Goal: Task Accomplishment & Management: Manage account settings

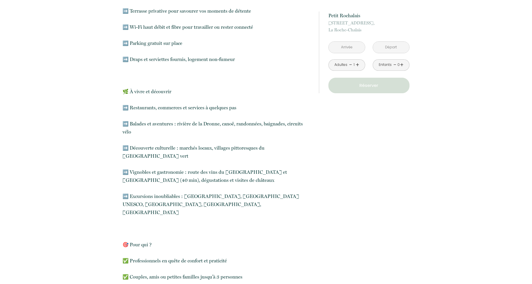
scroll to position [547, 0]
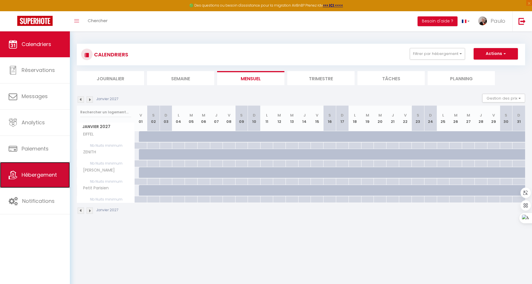
click at [45, 174] on span "Hébergement" at bounding box center [39, 174] width 35 height 7
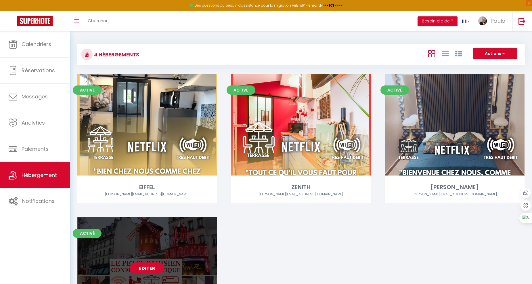
click at [139, 267] on link "Editer" at bounding box center [147, 268] width 35 height 12
click at [155, 272] on link "Editer" at bounding box center [147, 268] width 35 height 12
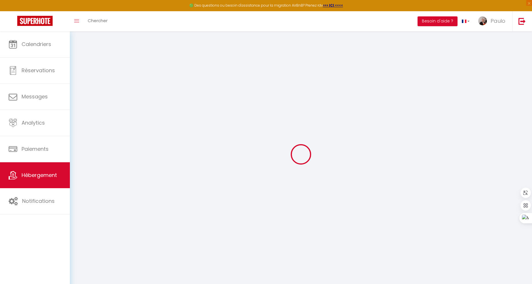
type input "Oups ! Les dates sélectionnées sont indisponibles."
type textarea "Malheureusement les dates sélectionnées sont indisponibles. Nous vous invitons …"
select select
checkbox input "false"
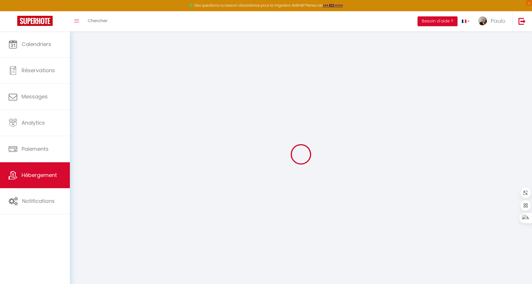
checkbox input "false"
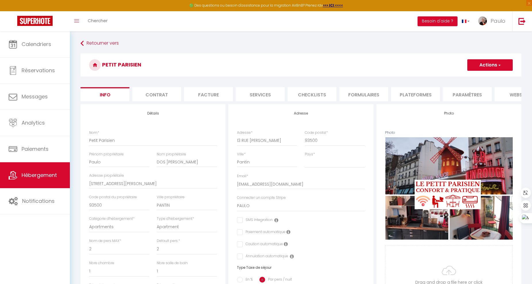
select select
checkbox input "false"
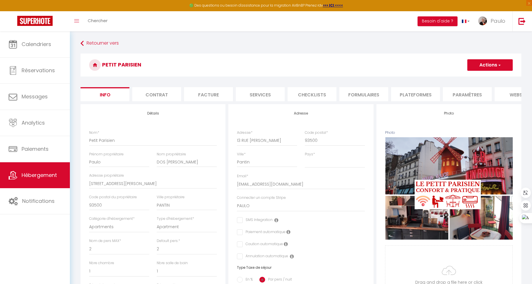
scroll to position [0, 77]
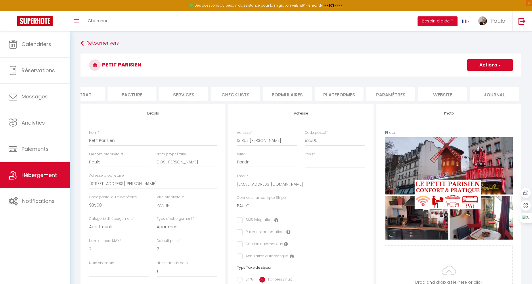
click at [442, 93] on li "website" at bounding box center [442, 94] width 49 height 14
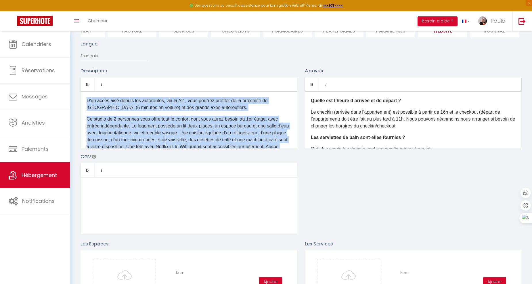
scroll to position [52, 0]
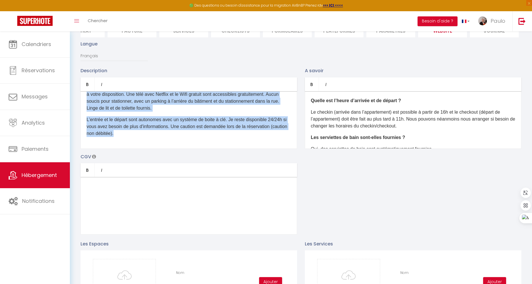
drag, startPoint x: 84, startPoint y: 104, endPoint x: 308, endPoint y: 181, distance: 236.4
click at [308, 181] on div "Description Bold Italic Rich text editor D'un accès aisé depuis les autoroutes,…" at bounding box center [301, 150] width 449 height 167
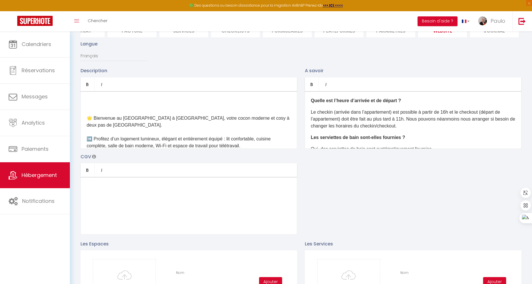
scroll to position [0, 0]
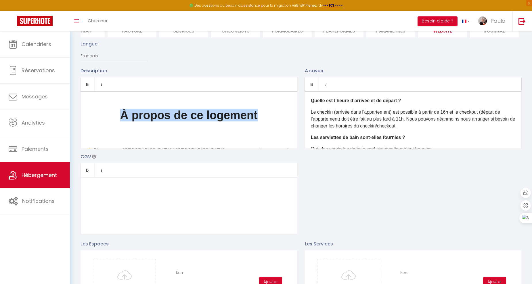
drag, startPoint x: 257, startPoint y: 117, endPoint x: 110, endPoint y: 113, distance: 146.8
click at [110, 113] on h1 "À propos de ce logement" at bounding box center [189, 126] width 205 height 35
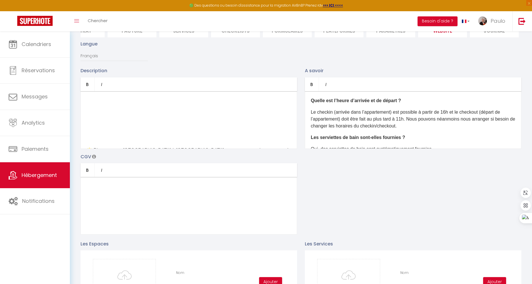
click at [134, 129] on h1 at bounding box center [189, 126] width 205 height 35
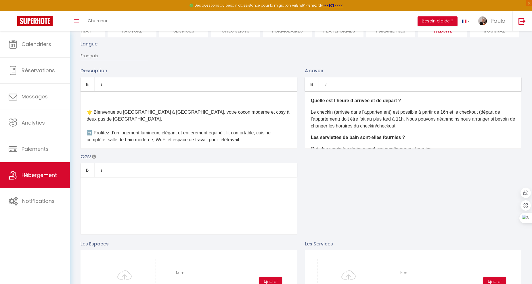
click at [86, 117] on div "🌟 Bienvenue au Petit Parisien à Pantin, votre cocon moderne et cosy à deux pas …" at bounding box center [189, 120] width 217 height 58
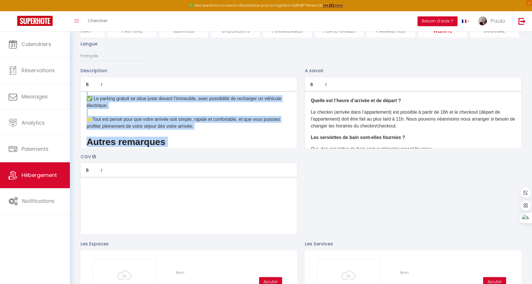
scroll to position [925, 0]
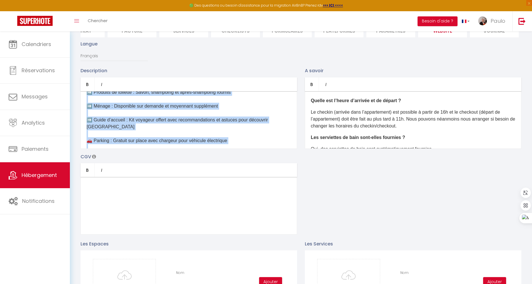
drag, startPoint x: 87, startPoint y: 105, endPoint x: 254, endPoint y: 194, distance: 189.8
click at [254, 194] on div "Description Bold Italic Rich text editor 🌟 Bienvenue au Petit Parisien à Pantin…" at bounding box center [301, 150] width 449 height 167
click at [89, 87] on icon "Bold" at bounding box center [87, 84] width 5 height 5
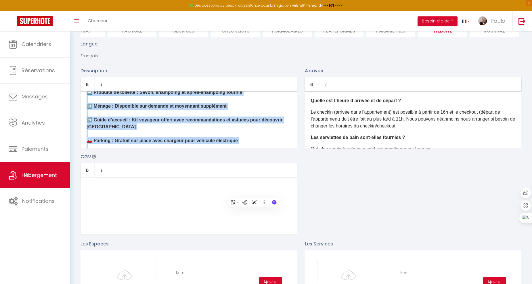
click at [116, 120] on p "➡️ Horaires : Check-in à partir de 15h / Check-out avant 11h ➡️ Linge fourni : …" at bounding box center [189, 96] width 205 height 124
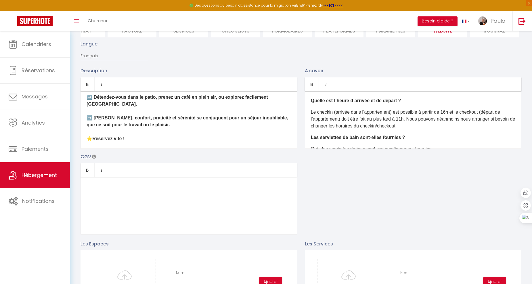
scroll to position [64, 0]
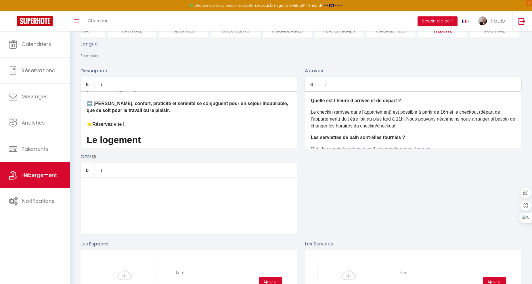
click at [151, 117] on p "➡️ Profitez d’un logement lumineux, élégant et entièrement équipé : lit confort…" at bounding box center [189, 90] width 205 height 76
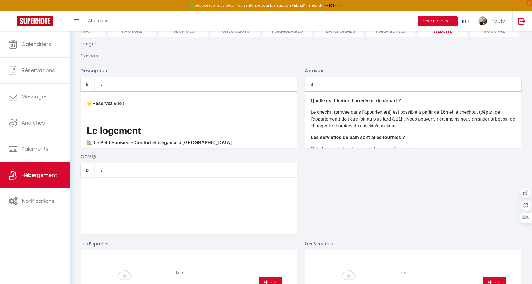
scroll to position [96, 0]
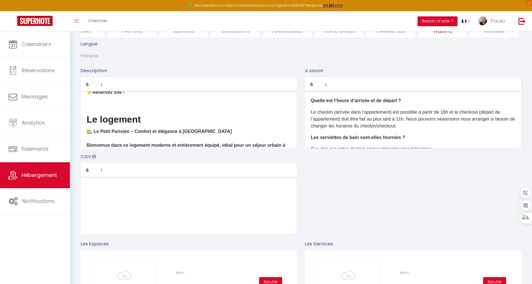
click at [155, 114] on h2 "Le logement" at bounding box center [189, 119] width 205 height 10
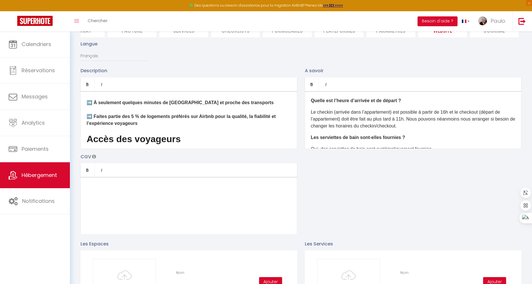
scroll to position [703, 0]
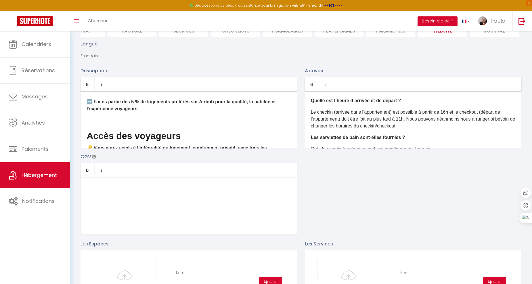
click at [189, 131] on h2 "Accès des voyageurs" at bounding box center [189, 136] width 205 height 10
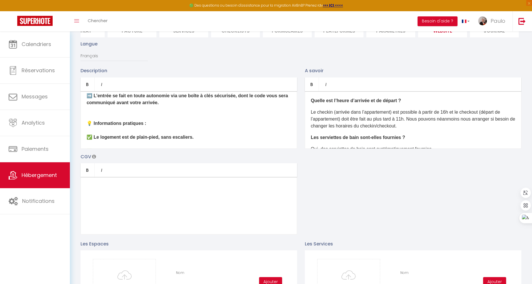
scroll to position [799, 0]
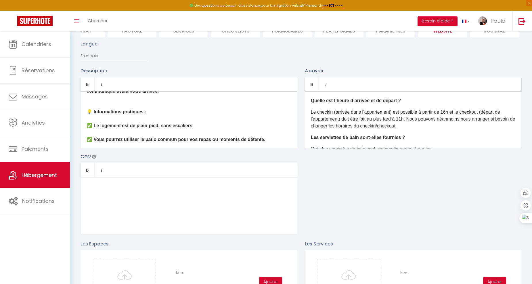
click at [168, 104] on p "🔑 Vous aurez accès à l’intégralité du logement, entièrement privatif, avec tous…" at bounding box center [189, 122] width 205 height 124
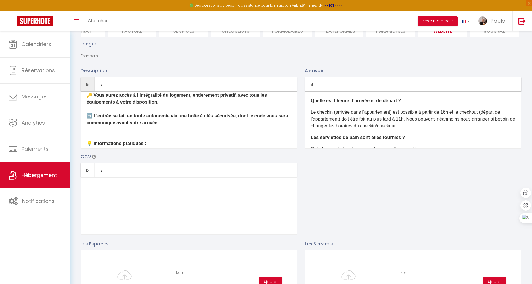
scroll to position [767, 0]
click at [163, 119] on p "🔑 Vous aurez accès à l’intégralité du logement, entièrement privatif, avec tous…" at bounding box center [189, 119] width 205 height 55
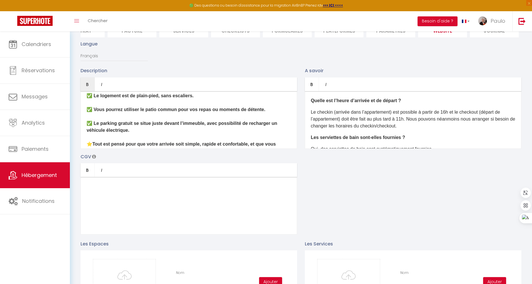
scroll to position [863, 0]
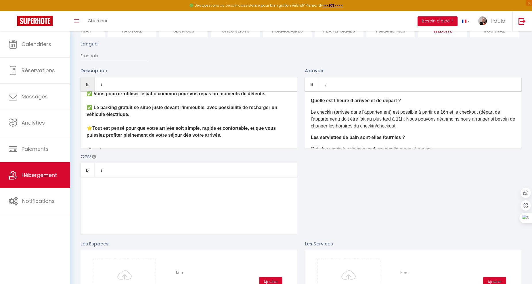
click at [237, 127] on p "✅ Le logement est de plain-pied, sans escaliers. ✅ Vous pourrez utiliser le pat…" at bounding box center [189, 101] width 205 height 76
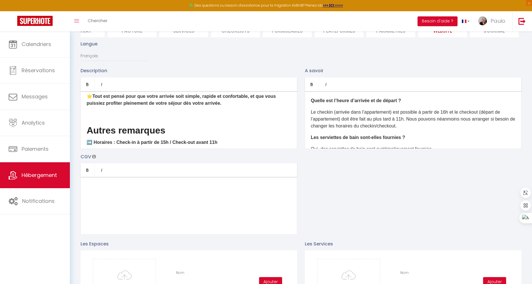
click at [214, 125] on h2 "Autres remarques" at bounding box center [189, 130] width 205 height 10
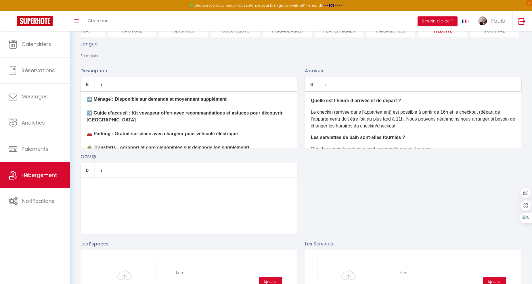
scroll to position [96, 0]
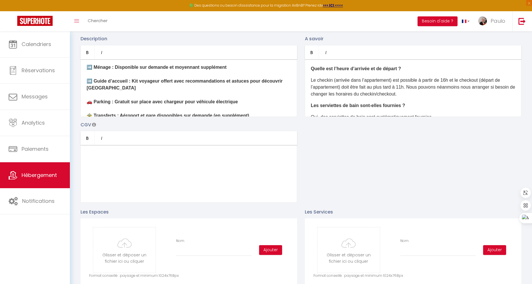
click at [448, 85] on p "Le checkin (arrivée dans l’appartement) est possible à partir de 16h et le chec…" at bounding box center [413, 87] width 205 height 21
click at [450, 83] on p "Le checkin (arrivée dans l’appartement) est possible à partir de 15h et le chec…" at bounding box center [413, 87] width 205 height 21
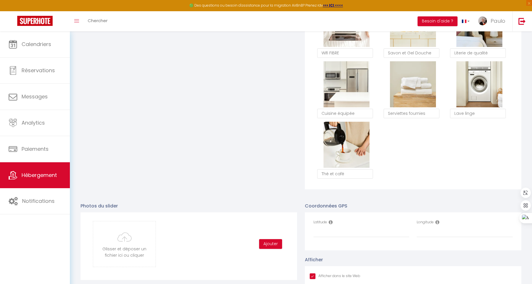
scroll to position [536, 0]
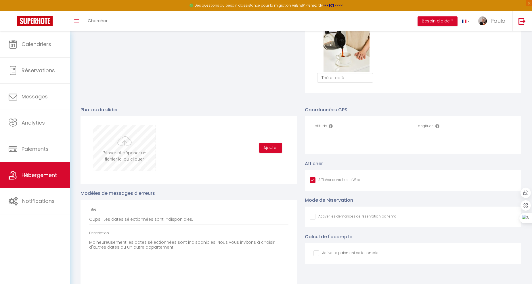
click at [126, 162] on input "file" at bounding box center [124, 147] width 62 height 45
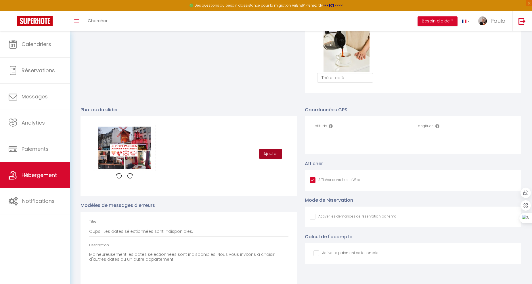
click at [277, 159] on button "Ajouter" at bounding box center [270, 154] width 23 height 10
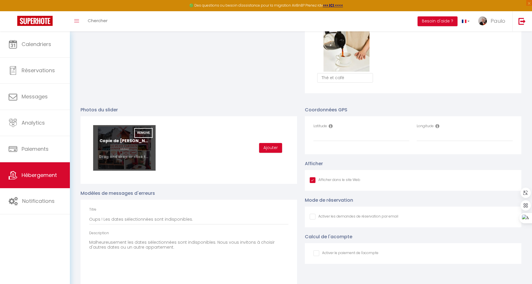
click at [127, 148] on input "file" at bounding box center [124, 147] width 62 height 45
type input "C:\fakepath\Copie de Modèles Photo Accroche (14).png"
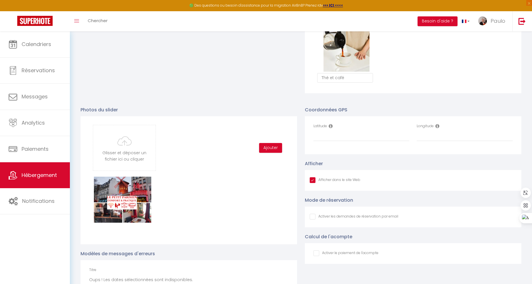
scroll to position [68, 0]
click at [139, 151] on input "file" at bounding box center [124, 147] width 62 height 45
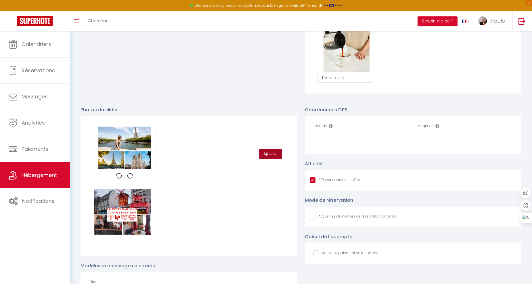
click at [275, 159] on button "Ajouter" at bounding box center [270, 154] width 23 height 10
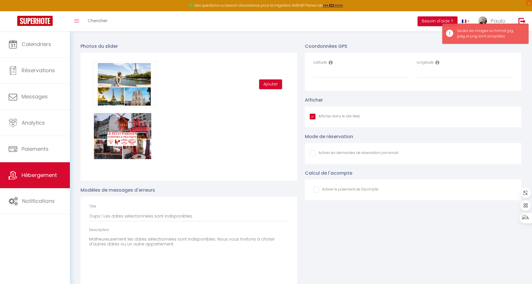
scroll to position [600, 0]
drag, startPoint x: 269, startPoint y: 85, endPoint x: 262, endPoint y: 89, distance: 7.7
click at [269, 87] on button "Ajouter" at bounding box center [270, 84] width 23 height 10
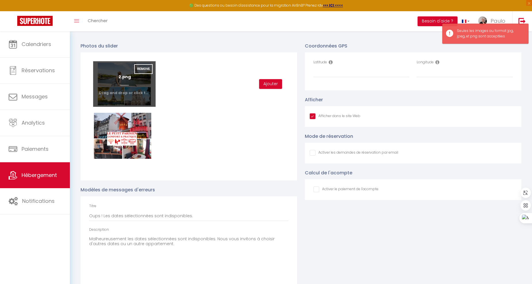
click at [130, 91] on input "file" at bounding box center [124, 83] width 62 height 45
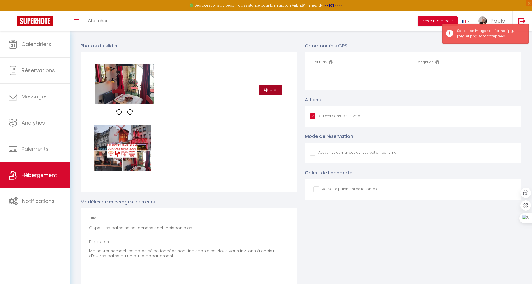
click at [271, 95] on button "Ajouter" at bounding box center [270, 90] width 23 height 10
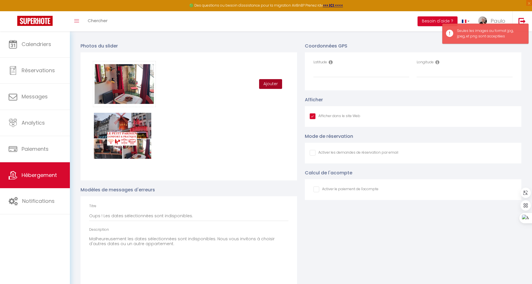
click at [272, 89] on button "Ajouter" at bounding box center [270, 84] width 23 height 10
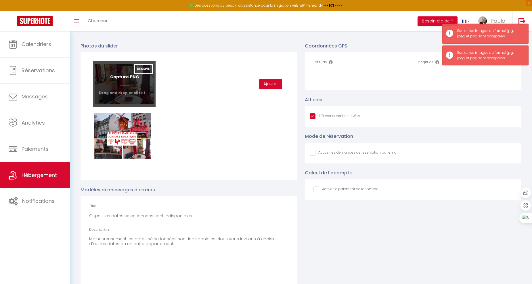
click at [133, 85] on input "file" at bounding box center [124, 83] width 62 height 45
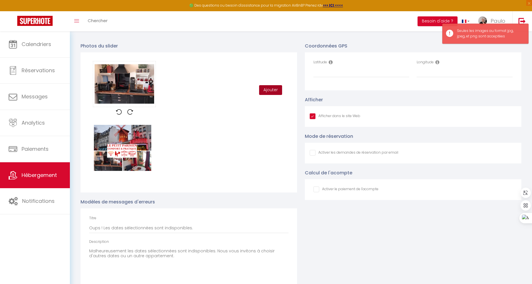
click at [268, 90] on button "Ajouter" at bounding box center [270, 90] width 23 height 10
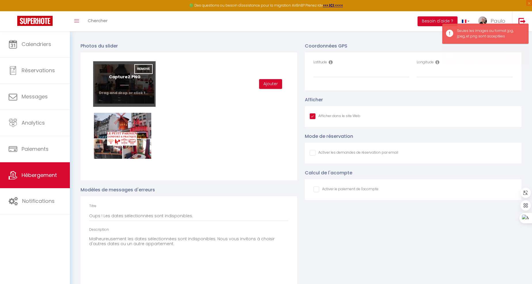
click at [113, 92] on input "file" at bounding box center [124, 83] width 62 height 45
type input "C:\fakepath\3.png"
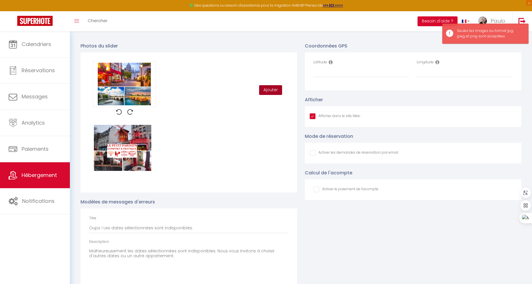
click at [271, 91] on button "Ajouter" at bounding box center [270, 90] width 23 height 10
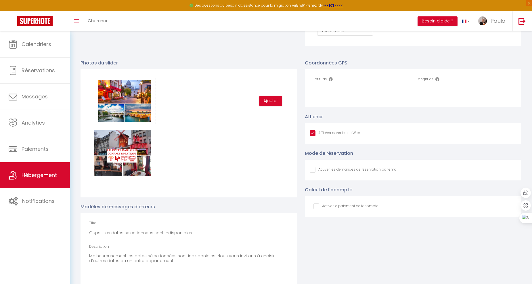
scroll to position [568, 0]
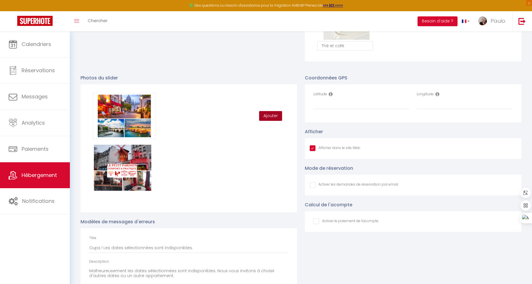
click at [265, 120] on button "Ajouter" at bounding box center [270, 116] width 23 height 10
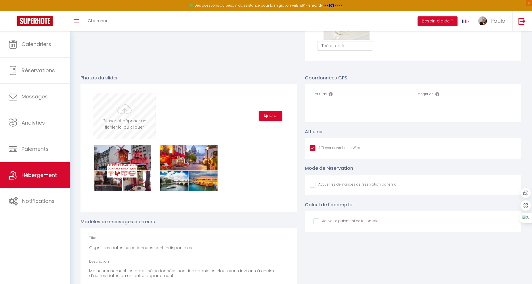
click at [129, 124] on input "file" at bounding box center [124, 115] width 62 height 45
type input "C:\fakepath\2.png"
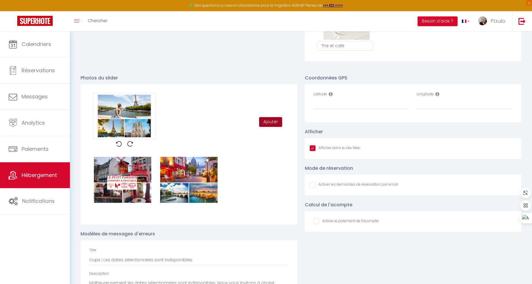
click at [274, 127] on button "Ajouter" at bounding box center [270, 122] width 23 height 10
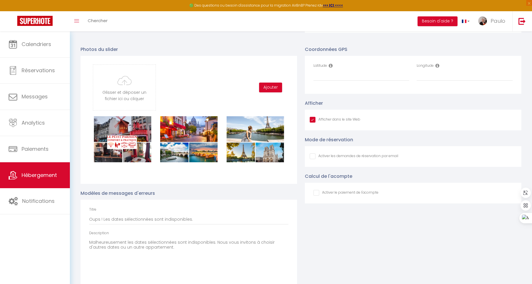
scroll to position [532, 0]
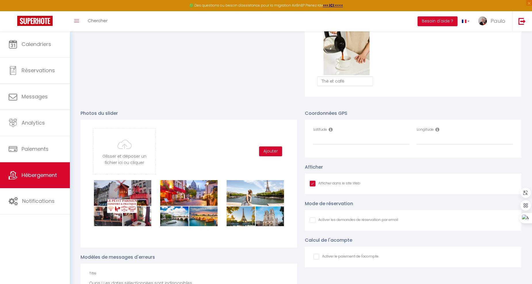
scroll to position [68, 0]
type input "48.902287"
click at [438, 144] on input "Longitude" at bounding box center [465, 139] width 96 height 10
paste input "2.402729"
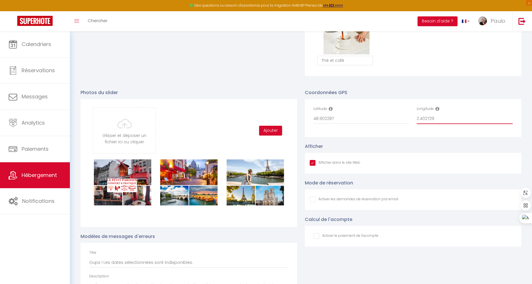
scroll to position [564, 0]
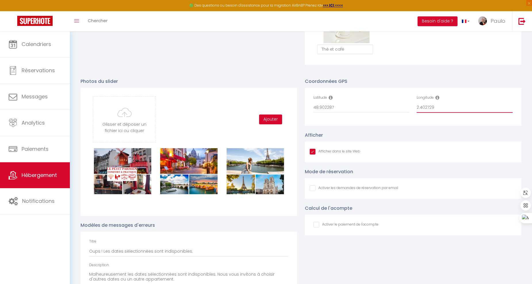
type input "2.402729"
click at [313, 191] on input "Afficher dans le site Web" at bounding box center [354, 188] width 89 height 6
checkbox input "true"
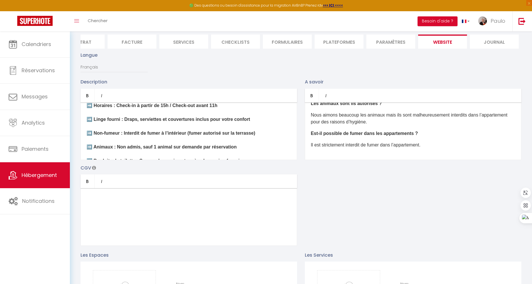
scroll to position [0, 0]
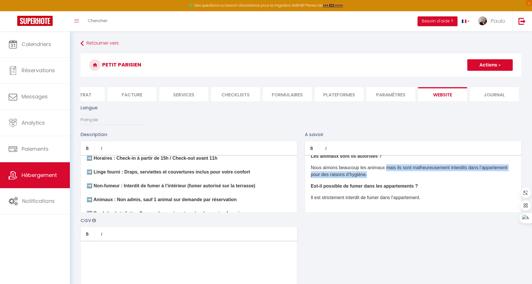
drag, startPoint x: 386, startPoint y: 173, endPoint x: 503, endPoint y: 177, distance: 117.5
click at [509, 177] on p "Nous aimons beaucoup les animaux mais ils sont malheureusement interdits dans l…" at bounding box center [413, 171] width 205 height 14
click at [483, 178] on p "Nous aimons beaucoup les animaux mais ils sont malheureusement interdits dans l…" at bounding box center [413, 171] width 205 height 14
drag, startPoint x: 393, startPoint y: 172, endPoint x: 389, endPoint y: 172, distance: 4.0
click at [389, 172] on p "Nous aimons beaucoup les animaux mais ils sont malheureusement interdits dans l…" at bounding box center [413, 171] width 205 height 14
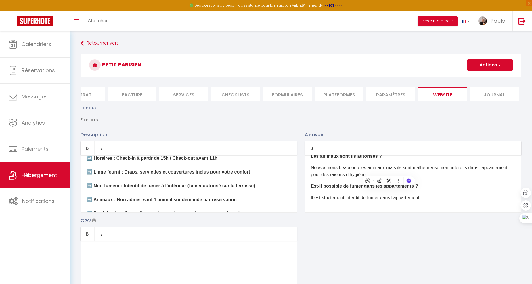
click at [394, 172] on p "Nous aimons beaucoup les animaux mais ils sont malheureusement interdits dans l…" at bounding box center [413, 171] width 205 height 14
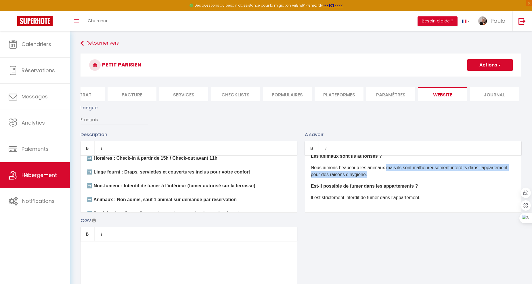
drag, startPoint x: 385, startPoint y: 171, endPoint x: 425, endPoint y: 182, distance: 41.0
click at [424, 178] on p "Nous aimons beaucoup les animaux mais ils sont malheureusement interdits dans l…" at bounding box center [413, 171] width 205 height 14
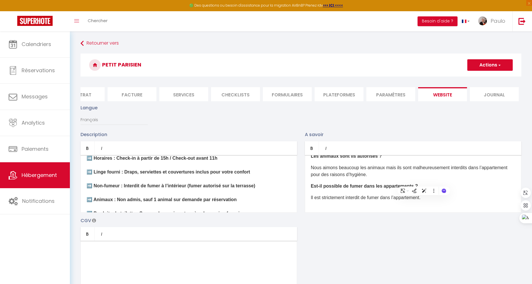
scroll to position [62, 0]
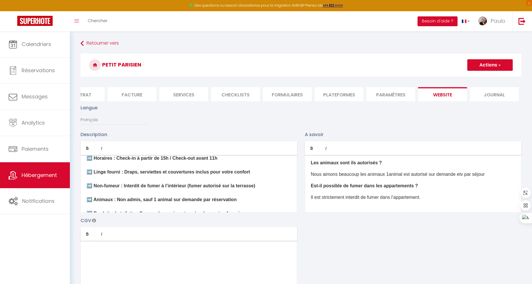
click at [464, 178] on p "Nous aimons beaucoup les animaux 1 animal est autorisé sur demande etv par séjo…" at bounding box center [413, 174] width 205 height 7
click at [449, 201] on p "Il est strictement interdit de fumer dans l’appartement." at bounding box center [413, 197] width 205 height 7
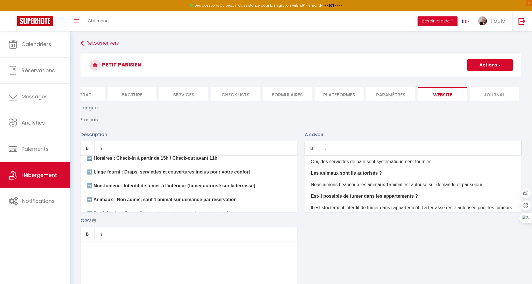
scroll to position [36, 0]
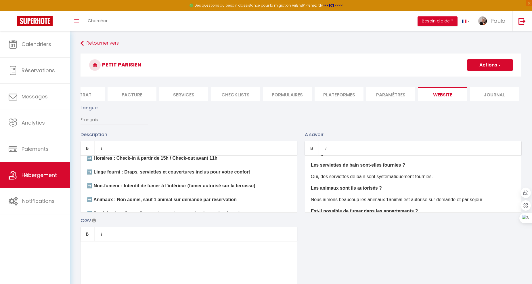
click at [503, 68] on button "Actions" at bounding box center [490, 65] width 45 height 12
click at [490, 74] on link "Enregistrer" at bounding box center [489, 77] width 45 height 7
click at [487, 66] on button "Actions" at bounding box center [490, 65] width 45 height 12
click at [484, 79] on input "Enregistrer" at bounding box center [483, 78] width 21 height 6
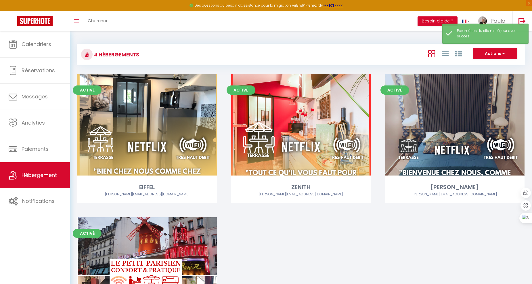
click at [389, 32] on div "4 Hébergements Actions Créer un Hébergement Nouveau groupe Initialiser les appa…" at bounding box center [301, 199] width 463 height 336
click at [500, 19] on span "Paulo" at bounding box center [498, 20] width 15 height 7
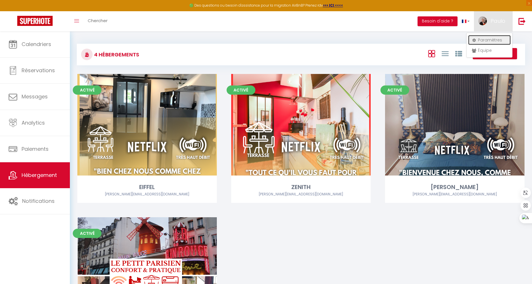
click at [485, 39] on link "Paramètres" at bounding box center [490, 40] width 43 height 10
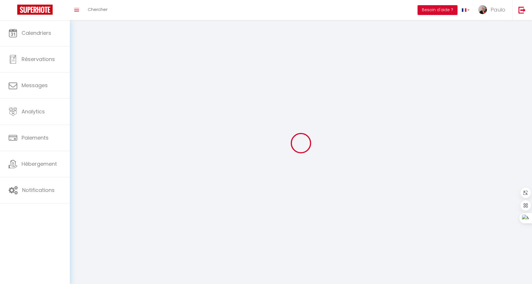
select select
type input "Paulo"
type input "DOS SANTOS COCA"
type input "+33650897221"
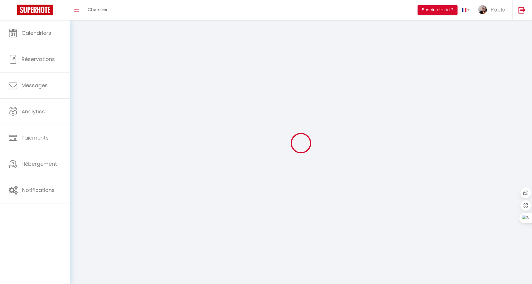
type input "13 rue Toffier Decaux"
type input "93500"
type input "Pantin"
type input "yi4QoKrAsiPNrknd2yKL7kEtR"
type input "oF89C2ylB2jOgffFcmZCcItkS"
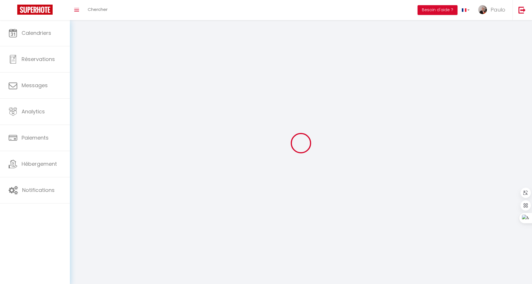
type input "yi4QoKrAsiPNrknd2yKL7kEtR"
type input "oF89C2ylB2jOgffFcmZCcItkS"
type input "https://app.superhote.com/#/get-available-rentals/oF89C2ylB2jOgffFcmZCcItkS"
select select "28"
select select "fr"
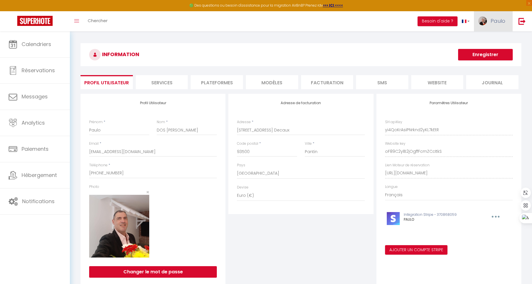
click at [496, 28] on link "Paulo" at bounding box center [493, 21] width 39 height 20
click at [493, 38] on link "Paramètres" at bounding box center [490, 40] width 43 height 10
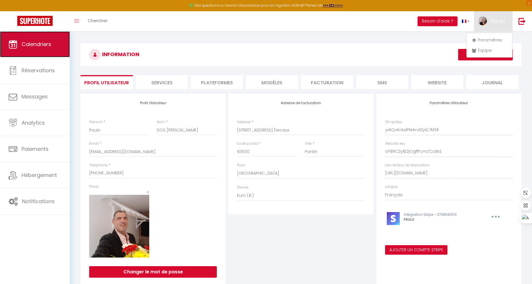
click at [32, 48] on link "Calendriers" at bounding box center [35, 44] width 70 height 26
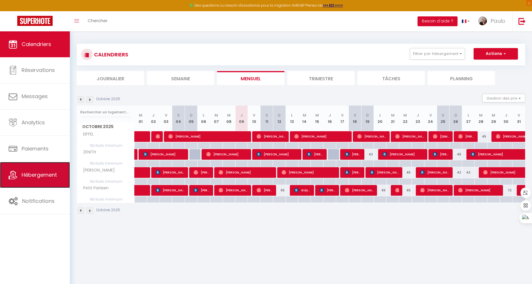
click at [53, 182] on link "Hébergement" at bounding box center [35, 175] width 70 height 26
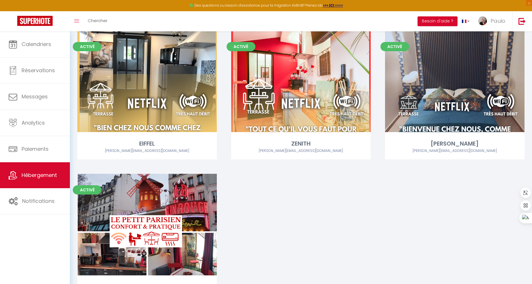
scroll to position [83, 0]
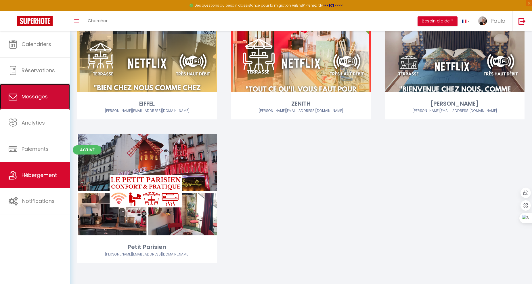
click at [55, 92] on link "Messages" at bounding box center [35, 97] width 70 height 26
select select "message"
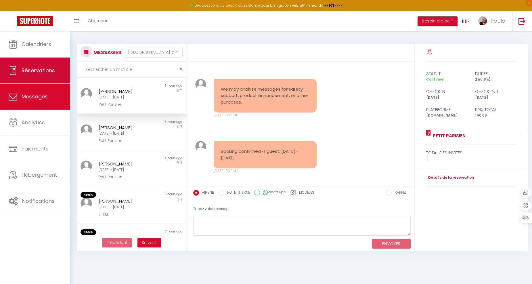
scroll to position [1924, 0]
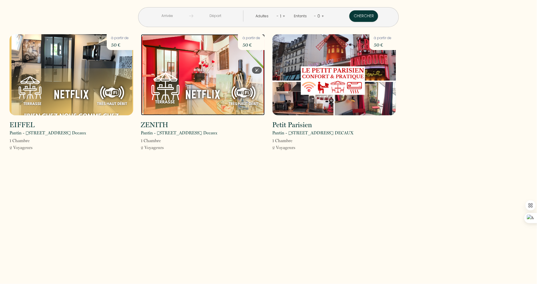
click at [219, 83] on img at bounding box center [203, 74] width 124 height 81
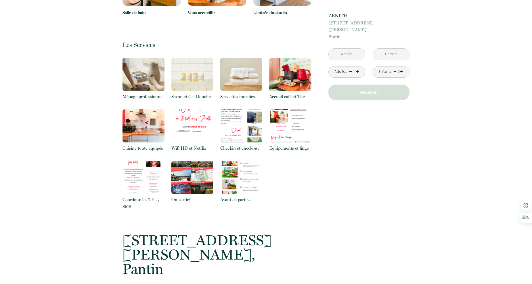
scroll to position [625, 0]
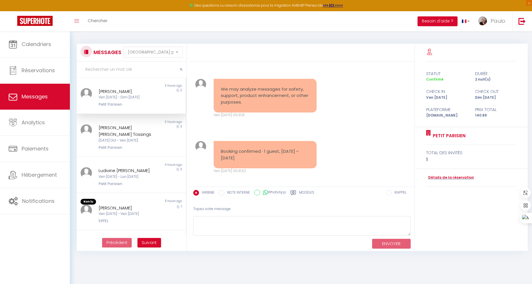
select select "message"
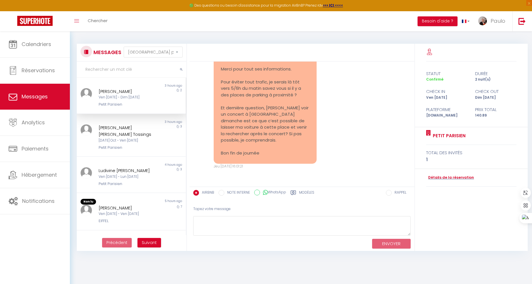
scroll to position [1924, 0]
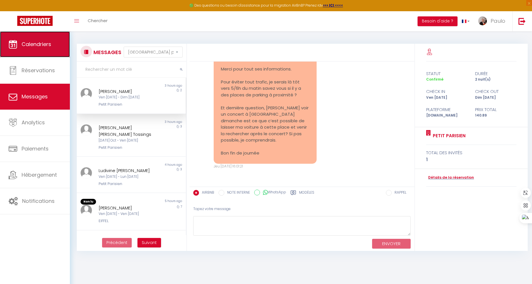
click at [59, 50] on link "Calendriers" at bounding box center [35, 44] width 70 height 26
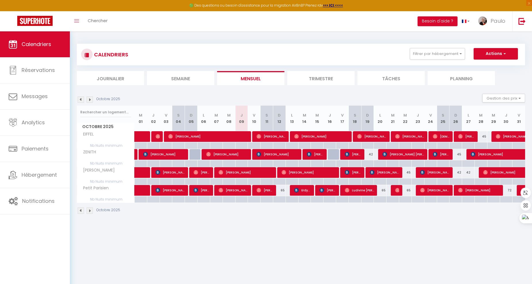
click at [88, 101] on img at bounding box center [90, 99] width 6 height 6
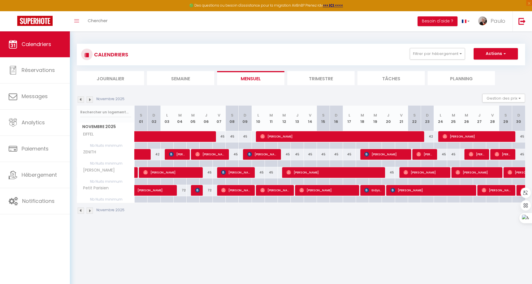
click at [82, 102] on img at bounding box center [81, 99] width 6 height 6
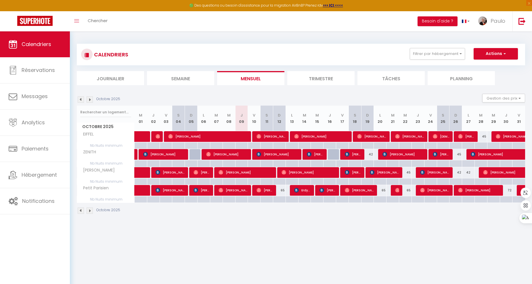
click at [283, 199] on div at bounding box center [279, 199] width 13 height 7
type input "Dim 12 Octobre 2025"
type input "Lun 13 Octobre 2025"
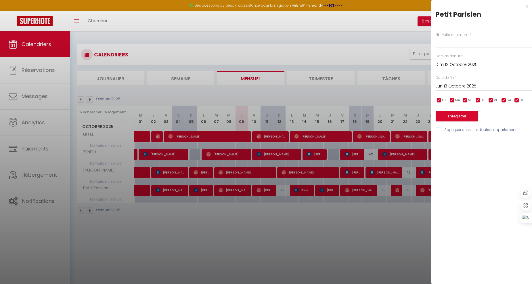
click at [461, 52] on div "Nb Nuits minimum * Date de début * [DATE] < [DATE] > Dim Lun Mar Mer Jeu Ven Sa…" at bounding box center [482, 79] width 101 height 109
click at [460, 46] on input "text" at bounding box center [484, 42] width 96 height 10
type input "1"
click at [460, 118] on button "Enregistrer" at bounding box center [457, 116] width 43 height 10
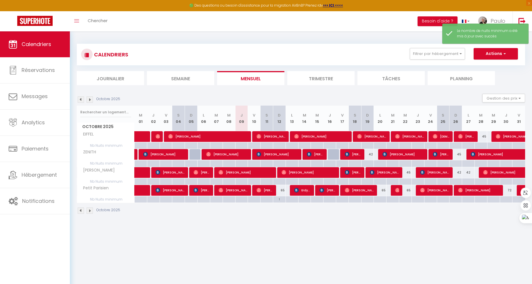
click at [382, 200] on div at bounding box center [380, 199] width 13 height 7
type input "Lun 20 Octobre 2025"
type input "[DATE]"
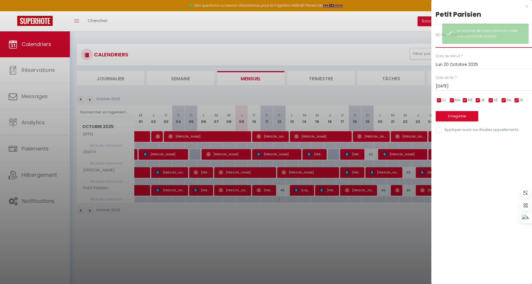
click at [439, 45] on input "text" at bounding box center [484, 42] width 96 height 10
type input "1"
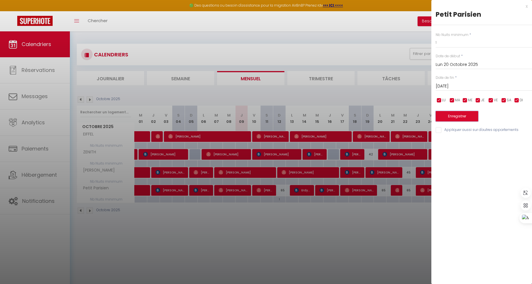
click at [463, 117] on button "Enregistrer" at bounding box center [457, 116] width 43 height 10
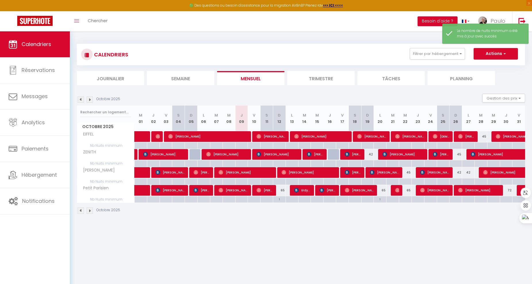
click at [408, 200] on div at bounding box center [405, 199] width 13 height 7
type input "Mer 22 Octobre 2025"
type input "Jeu 23 Octobre 2025"
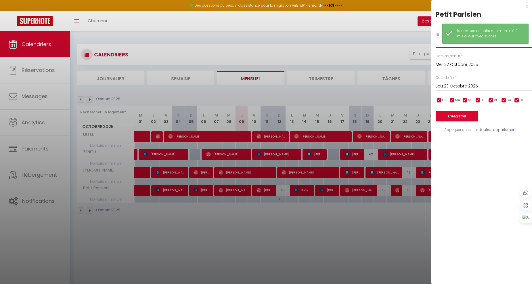
click at [439, 43] on input "text" at bounding box center [484, 42] width 96 height 10
type input "1"
click at [456, 115] on button "Enregistrer" at bounding box center [457, 116] width 43 height 10
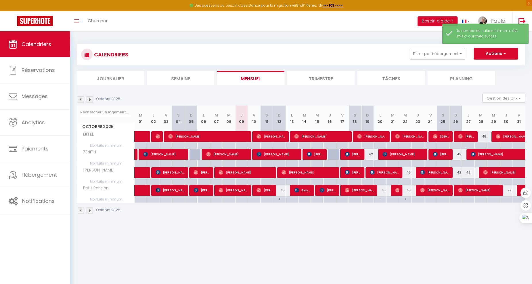
click at [509, 200] on div at bounding box center [506, 199] width 13 height 7
type input "Jeu 30 Octobre 2025"
type input "Ven 31 Octobre 2025"
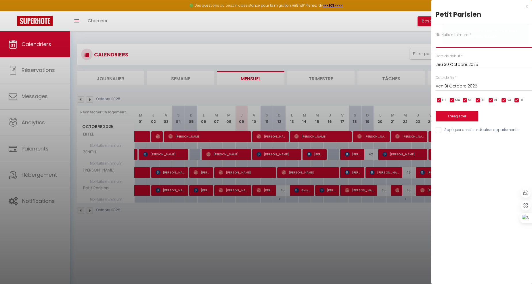
click at [443, 45] on input "text" at bounding box center [484, 42] width 96 height 10
type input "1"
click at [465, 118] on button "Enregistrer" at bounding box center [457, 116] width 43 height 10
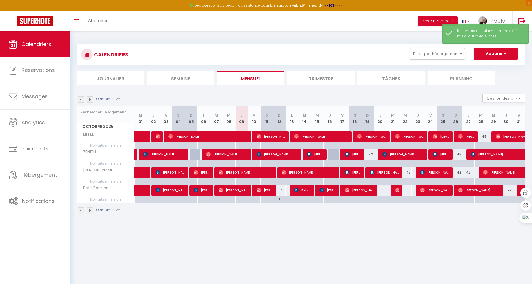
click at [90, 210] on img at bounding box center [90, 211] width 6 height 6
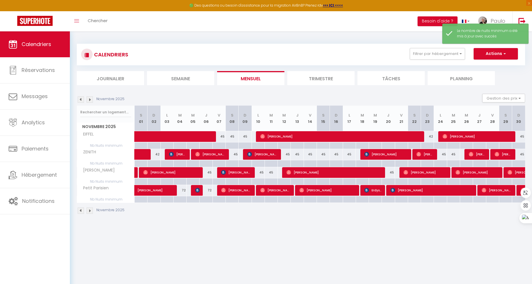
click at [181, 199] on div at bounding box center [180, 199] width 13 height 7
type input "Mar 04 Novembre 2025"
type input "Mer 05 Novembre 2025"
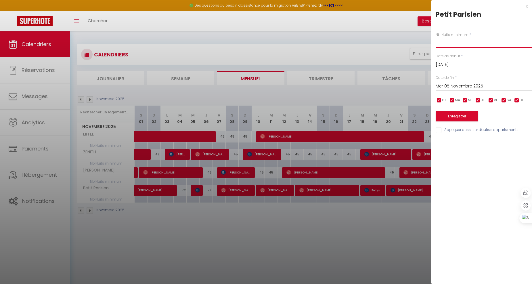
click at [444, 42] on input "text" at bounding box center [484, 42] width 96 height 10
type input "1"
click at [452, 120] on button "Enregistrer" at bounding box center [457, 116] width 43 height 10
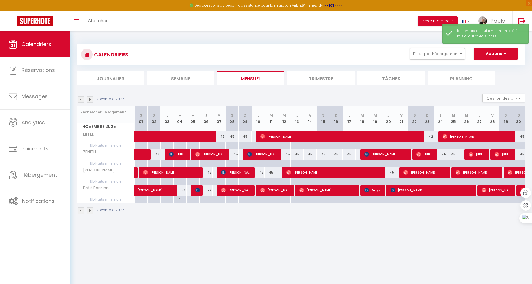
click at [209, 200] on div at bounding box center [205, 199] width 13 height 7
type input "Jeu 06 Novembre 2025"
type input "Ven 07 Novembre 2025"
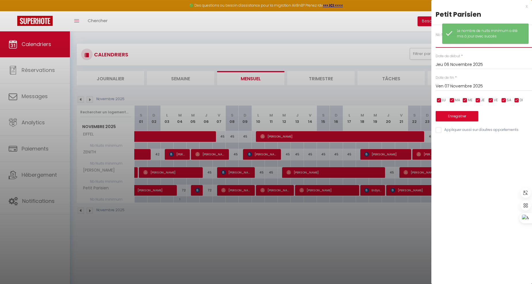
click at [440, 45] on input "text" at bounding box center [484, 42] width 96 height 10
type input "1"
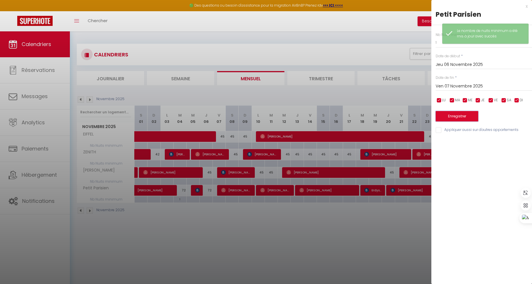
click at [461, 117] on button "Enregistrer" at bounding box center [457, 116] width 43 height 10
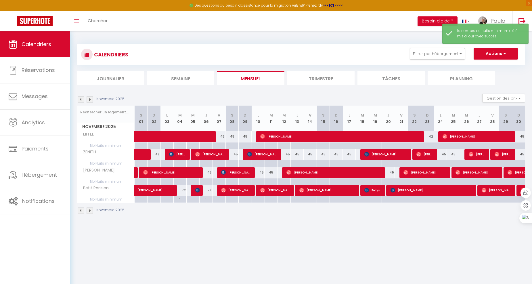
click at [88, 98] on img at bounding box center [90, 99] width 6 height 6
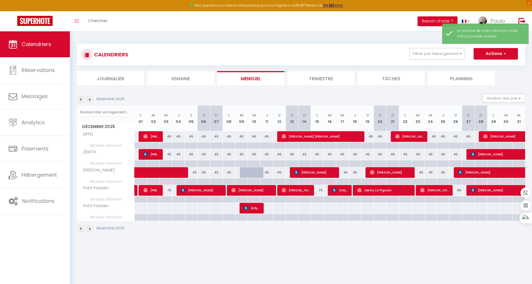
click at [167, 199] on div at bounding box center [166, 199] width 13 height 7
type input "Mer 03 Décembre 2025"
type input "Jeu 04 Décembre 2025"
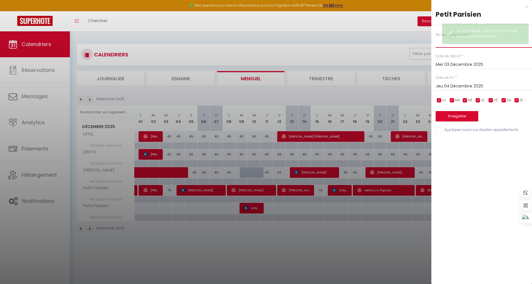
click at [441, 44] on input "text" at bounding box center [484, 42] width 96 height 10
type input "1"
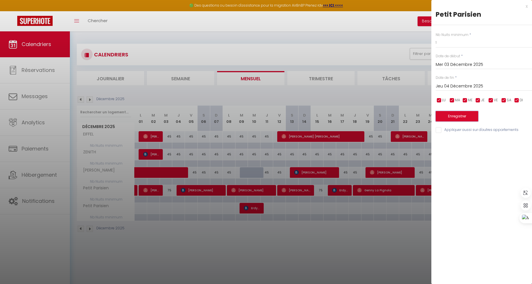
click at [455, 117] on button "Enregistrer" at bounding box center [457, 116] width 43 height 10
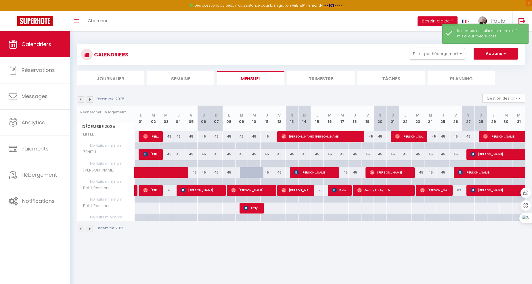
click at [319, 199] on div at bounding box center [317, 199] width 13 height 7
type input "Lun 15 Décembre 2025"
type input "Mar 16 Décembre 2025"
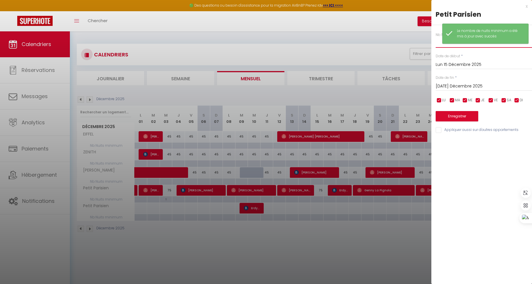
click at [438, 44] on input "text" at bounding box center [484, 42] width 96 height 10
type input "1"
click at [459, 119] on button "Enregistrer" at bounding box center [457, 116] width 43 height 10
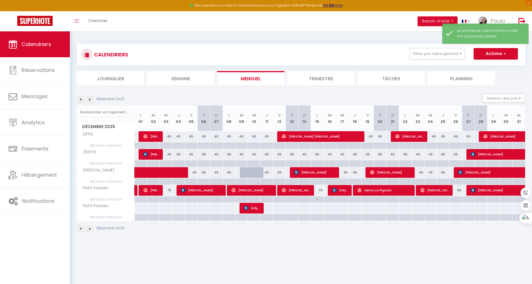
click at [457, 199] on div at bounding box center [456, 199] width 13 height 7
type input "Ven 26 Décembre 2025"
type input "Sam 27 Décembre 2025"
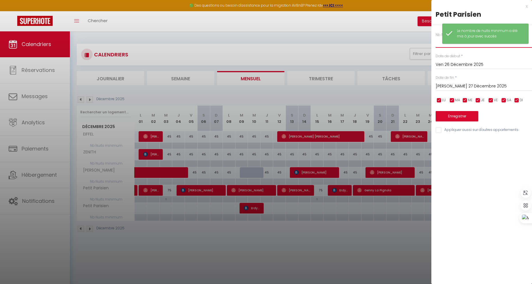
click at [439, 45] on input "text" at bounding box center [484, 42] width 96 height 10
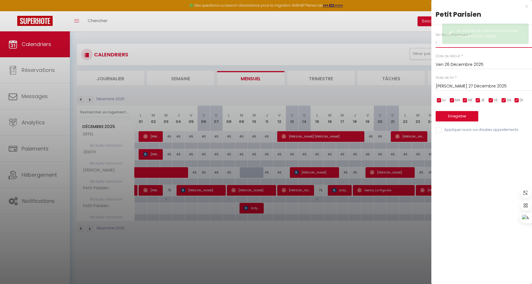
type input "1"
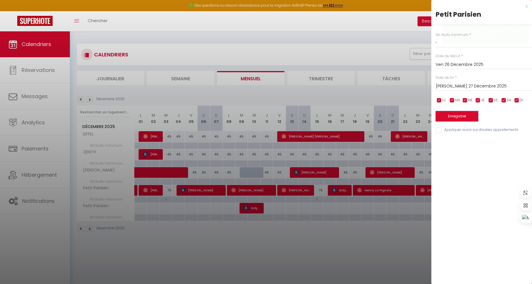
click at [458, 117] on button "Enregistrer" at bounding box center [457, 116] width 43 height 10
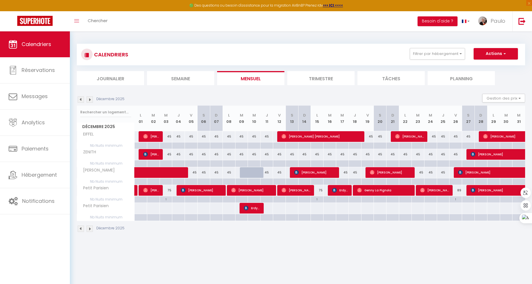
click at [89, 100] on img at bounding box center [90, 99] width 6 height 6
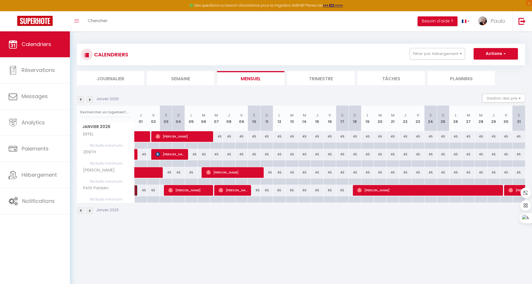
click at [136, 191] on link at bounding box center [136, 190] width 3 height 11
select select "OK"
select select "KO"
select select "0"
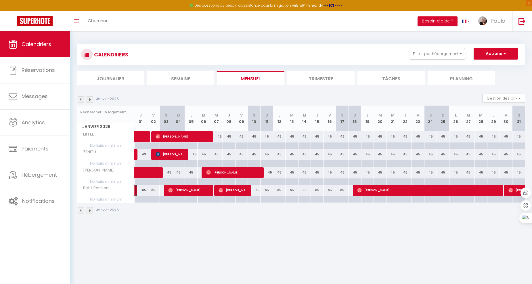
select select "1"
select select
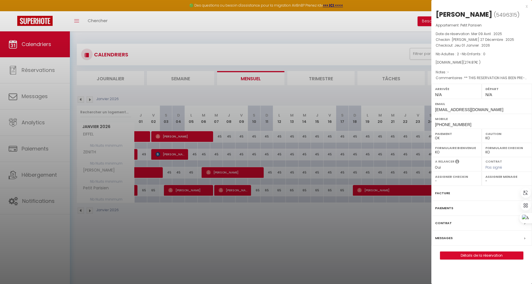
click at [136, 229] on div at bounding box center [266, 142] width 532 height 284
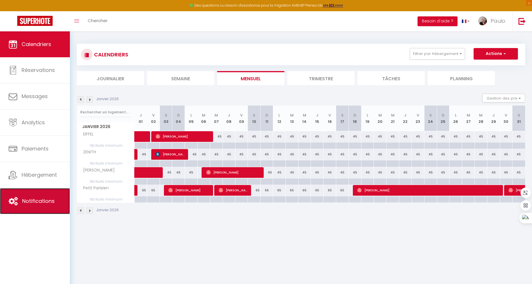
click at [28, 206] on link "Notifications" at bounding box center [35, 201] width 70 height 26
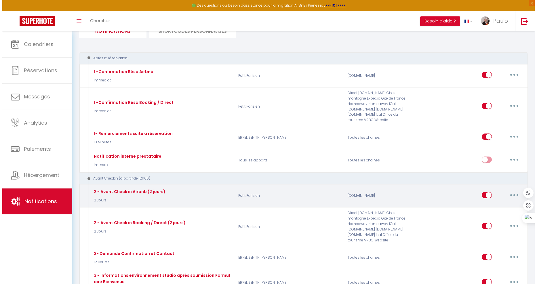
scroll to position [96, 0]
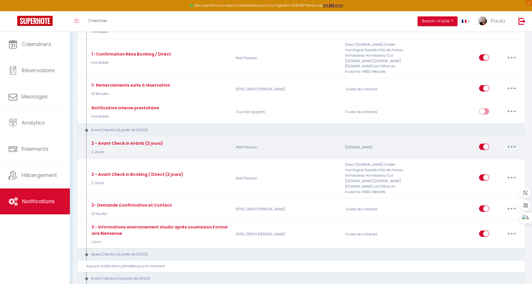
click at [513, 142] on button "button" at bounding box center [512, 146] width 16 height 9
click at [492, 156] on link "Editer" at bounding box center [497, 160] width 43 height 10
type input "2 - Avant Check in Airbnb (2 jours)"
select select "2 Jours"
select select
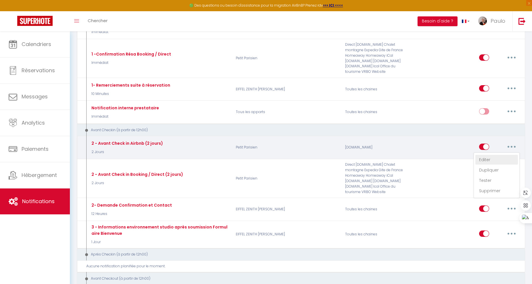
checkbox input "true"
checkbox input "false"
radio input "true"
type input "Votre séjour au [RENTAL:NAME]"
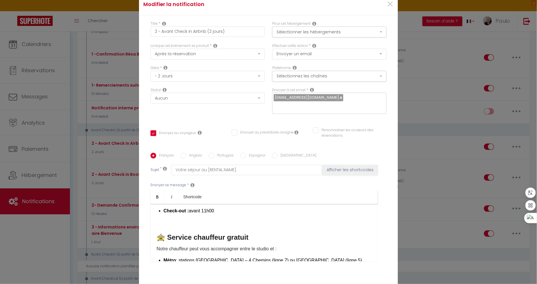
scroll to position [201, 0]
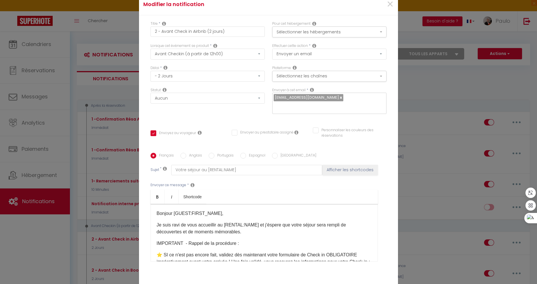
select select "2"
select select "2 Jours"
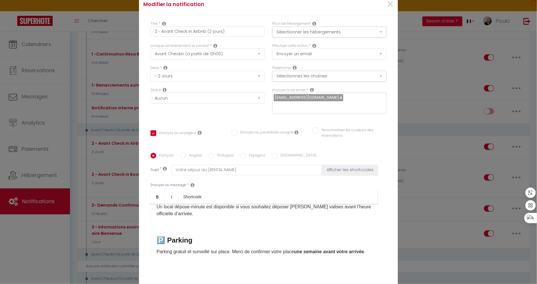
scroll to position [119, 0]
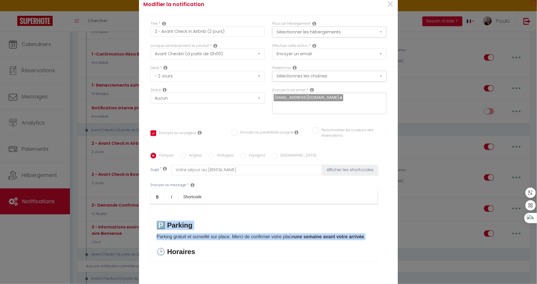
drag, startPoint x: 178, startPoint y: 250, endPoint x: 154, endPoint y: 231, distance: 31.0
click at [154, 231] on div "Bonjour [GUEST:FIRST_NAME], Je suis ravi de vous accueillir au [RENTAL:NAME]​ e…" at bounding box center [264, 233] width 227 height 58
copy div "🅿️ Parking Parking gratuit et surveillé sur place. Merci de confirmer votre pla…"
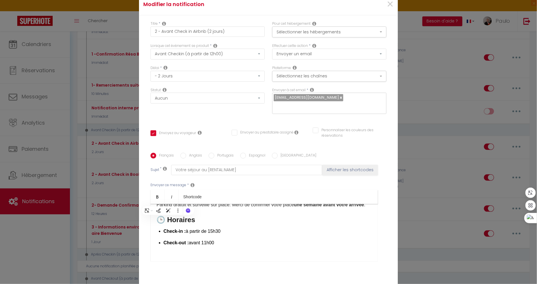
click at [238, 224] on div "Bonjour [GUEST:FIRST_NAME], Je suis ravi de vous accueillir au [RENTAL:NAME]​ e…" at bounding box center [264, 233] width 227 height 58
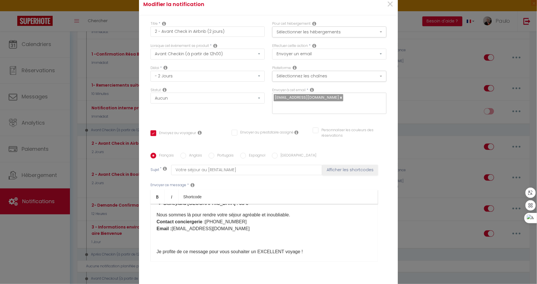
scroll to position [408, 0]
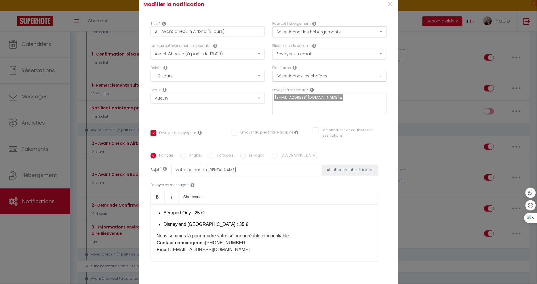
drag, startPoint x: 253, startPoint y: 226, endPoint x: 151, endPoint y: 214, distance: 102.5
click at [151, 214] on div "Bonjour [GUEST:FIRST_NAME], Je suis ravi de vous accueillir au [RENTAL:NAME]​ e…" at bounding box center [264, 233] width 227 height 58
click at [256, 216] on p "Aéroport Orly : 25 €" at bounding box center [267, 213] width 208 height 7
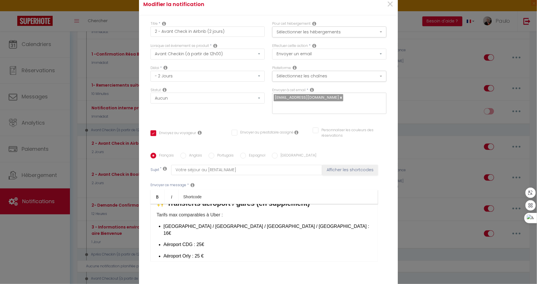
scroll to position [376, 0]
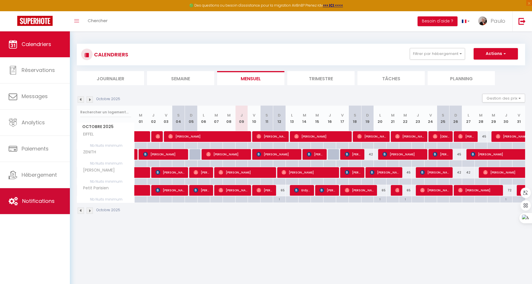
click at [41, 192] on link "Notifications" at bounding box center [35, 201] width 70 height 26
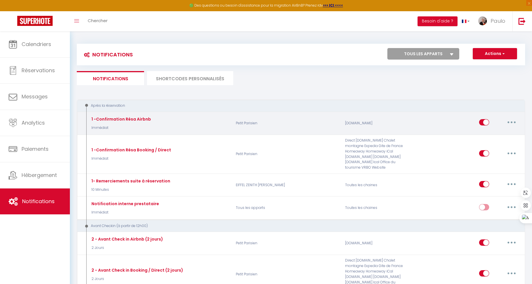
select select
checkbox input "false"
click at [514, 120] on button "button" at bounding box center [512, 122] width 16 height 9
click at [489, 136] on link "Editer" at bounding box center [497, 136] width 43 height 10
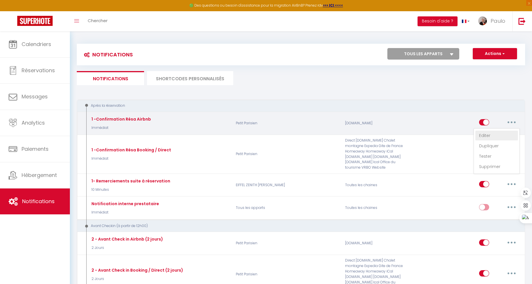
type input "1 -Confirmation Résa Airbnb"
select select "Immédiat"
select select
checkbox input "true"
checkbox input "false"
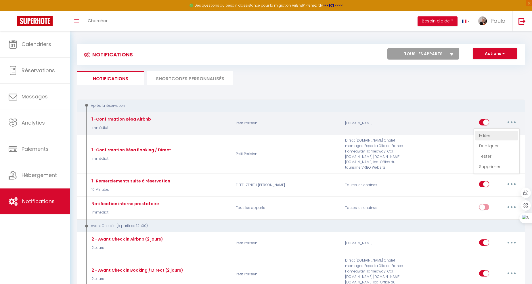
checkbox input "false"
radio input "true"
type input "Confirmation de réservation - [RENTAL:NAME]"
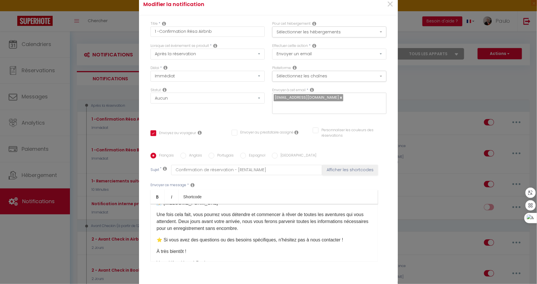
scroll to position [64, 0]
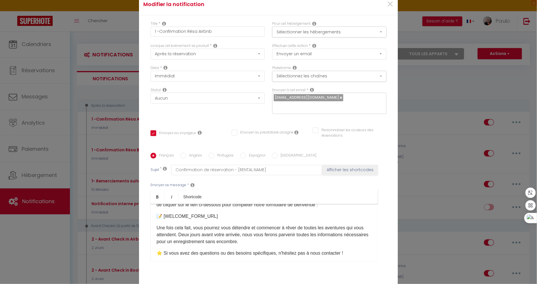
click at [281, 241] on p "Une fois cela fait, vous pourrez vous détendre et commencer à rêver de toutes l…" at bounding box center [264, 234] width 215 height 21
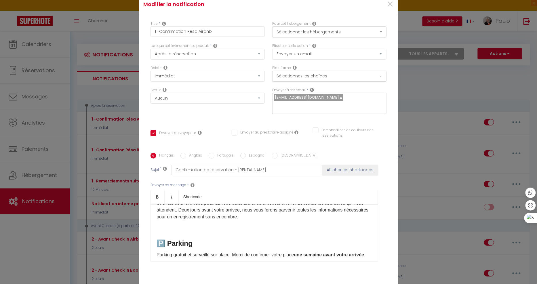
scroll to position [70, 0]
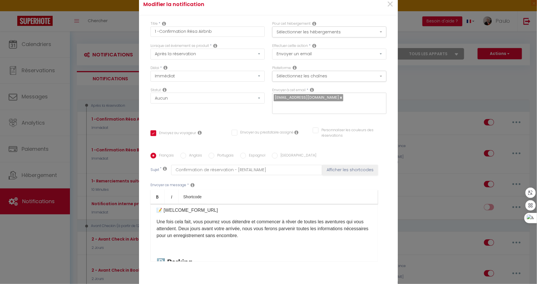
click at [212, 251] on div "Cher(e) [GUEST:FIRST_NAME], Le compte à rebours a commencé, et nous sommes abso…" at bounding box center [264, 233] width 227 height 58
click at [205, 244] on p at bounding box center [264, 247] width 215 height 7
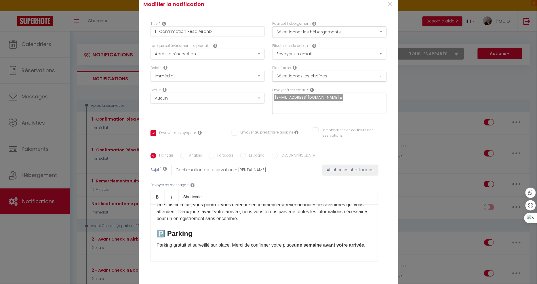
scroll to position [102, 0]
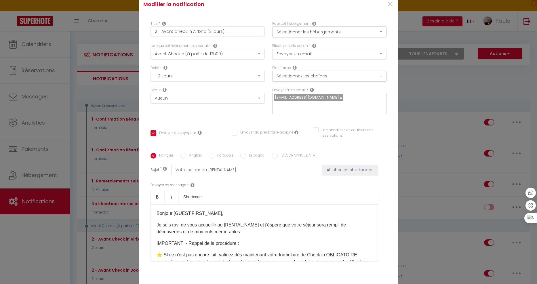
select select "2"
select select "2 Jours"
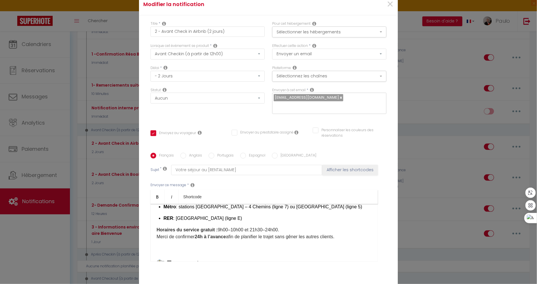
scroll to position [248, 0]
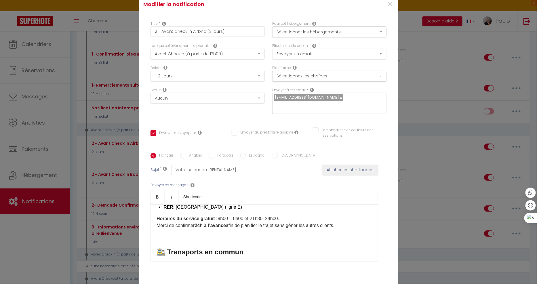
drag, startPoint x: 335, startPoint y: 238, endPoint x: 149, endPoint y: 214, distance: 187.5
click at [151, 214] on div "Bonjour [GUEST:FIRST_NAME], Je suis ravi de vous accueillir au [RENTAL:NAME]​ e…" at bounding box center [264, 233] width 227 height 58
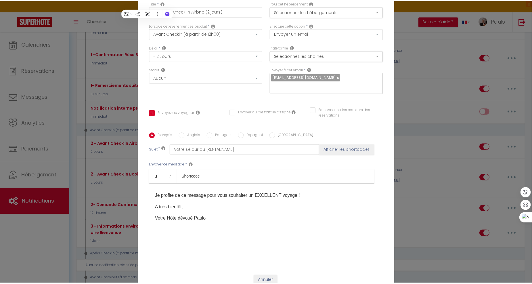
scroll to position [38, 0]
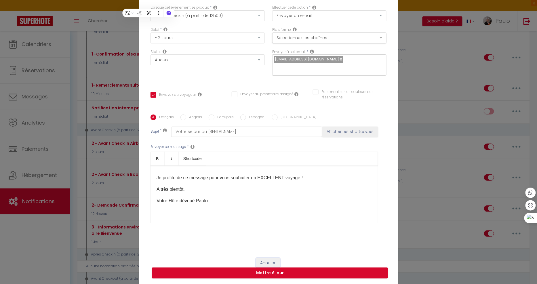
click at [268, 264] on button "Annuler" at bounding box center [268, 263] width 24 height 10
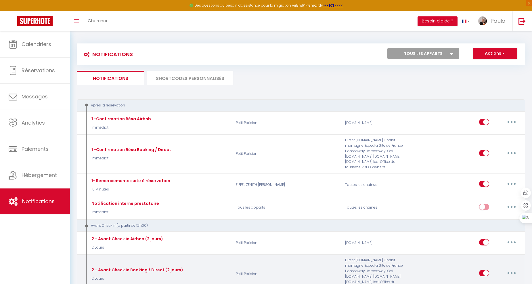
scroll to position [0, 0]
